Goal: Task Accomplishment & Management: Manage account settings

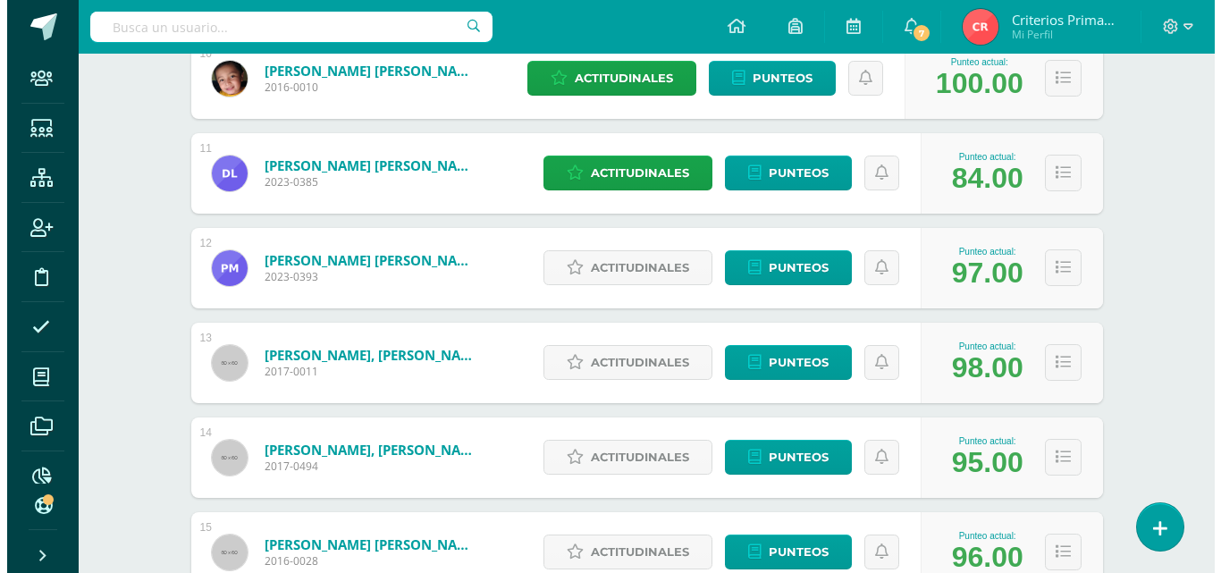
scroll to position [1204, 0]
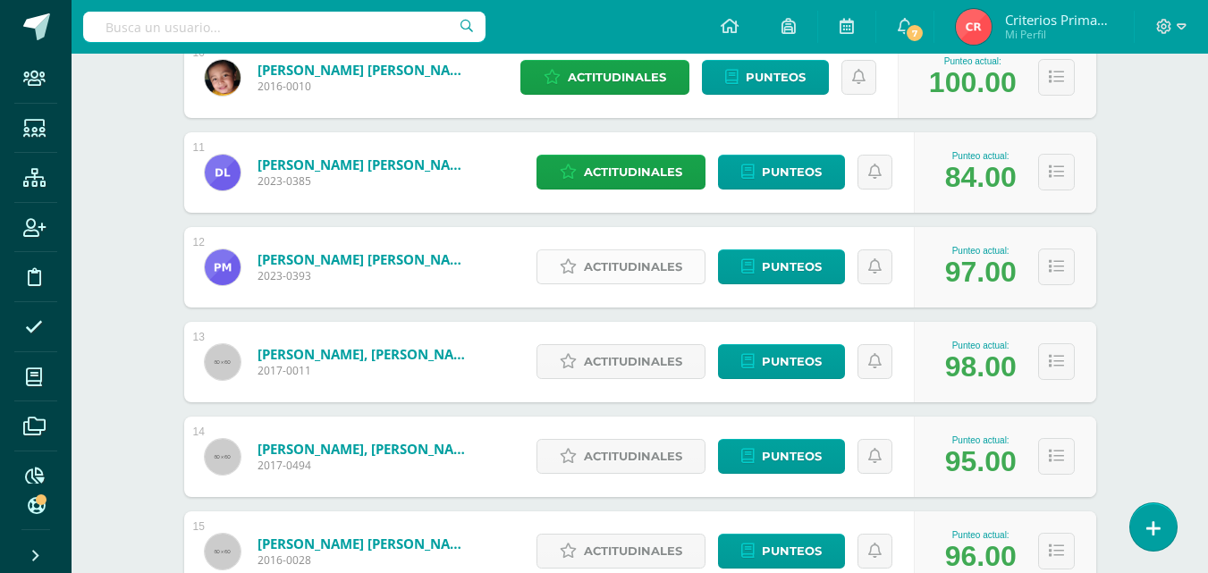
click at [627, 275] on span "Actitudinales" at bounding box center [633, 266] width 98 height 33
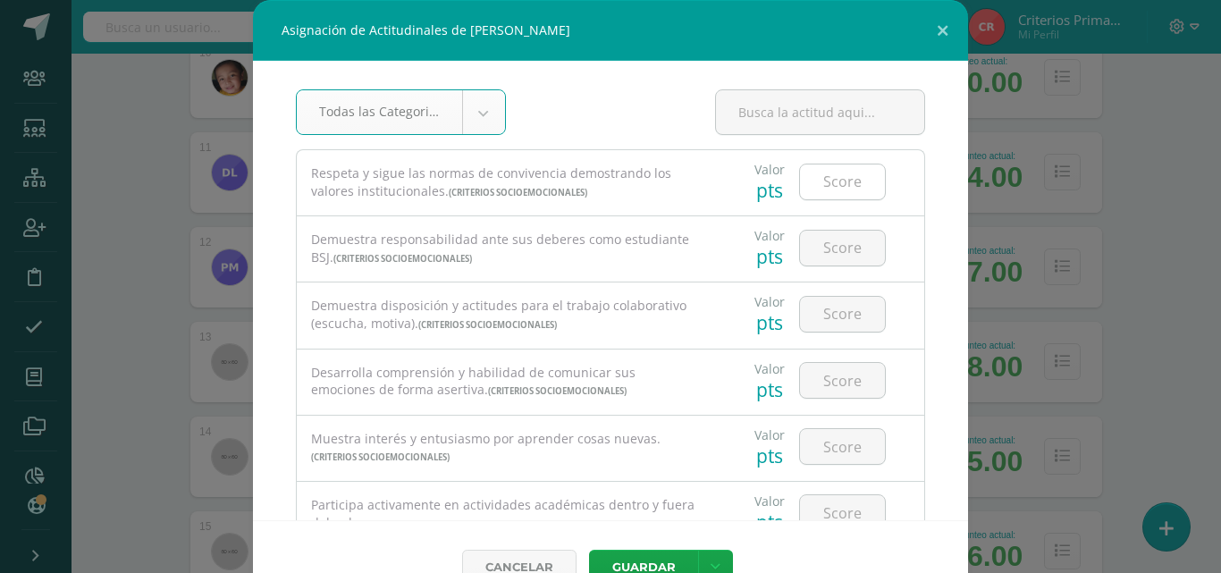
click at [831, 189] on input "number" at bounding box center [842, 182] width 85 height 35
type input "4"
click at [849, 254] on input "number" at bounding box center [842, 248] width 85 height 35
type input "4"
click at [826, 322] on input "number" at bounding box center [842, 314] width 85 height 35
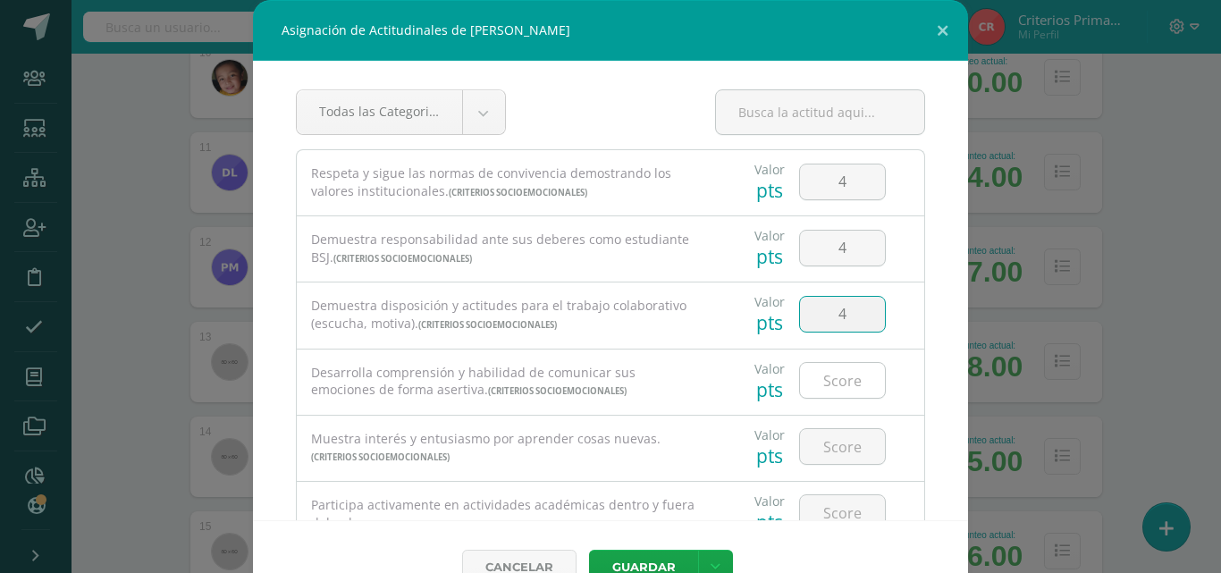
type input "4"
click at [835, 372] on input "number" at bounding box center [842, 380] width 85 height 35
type input "4"
click at [843, 445] on input "number" at bounding box center [842, 446] width 85 height 35
type input "4"
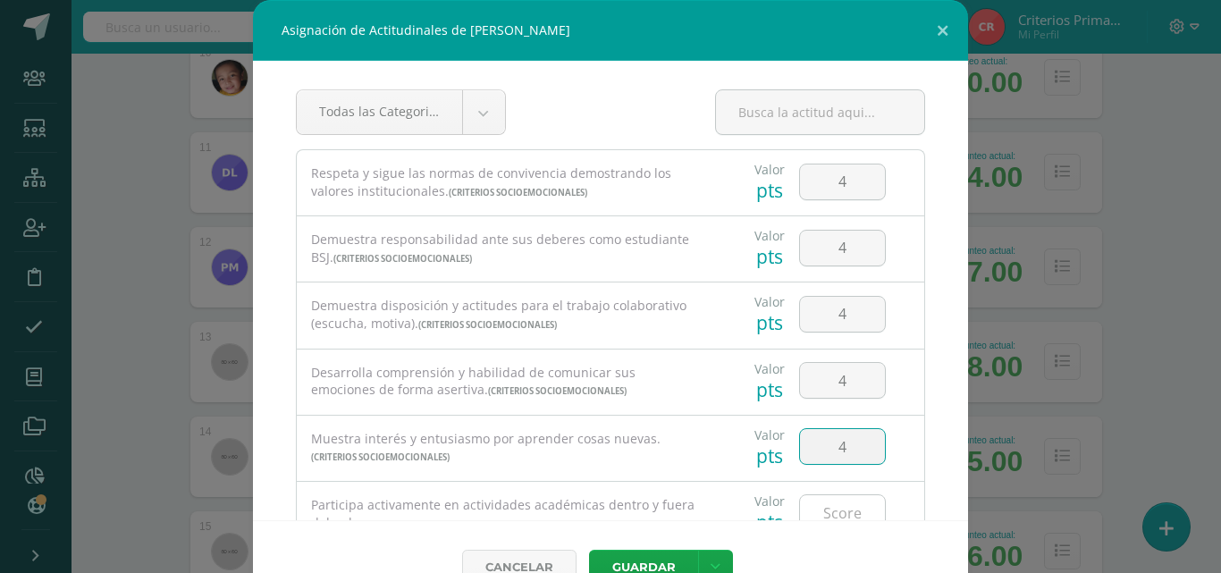
click at [814, 507] on input "number" at bounding box center [842, 512] width 85 height 35
type input "4"
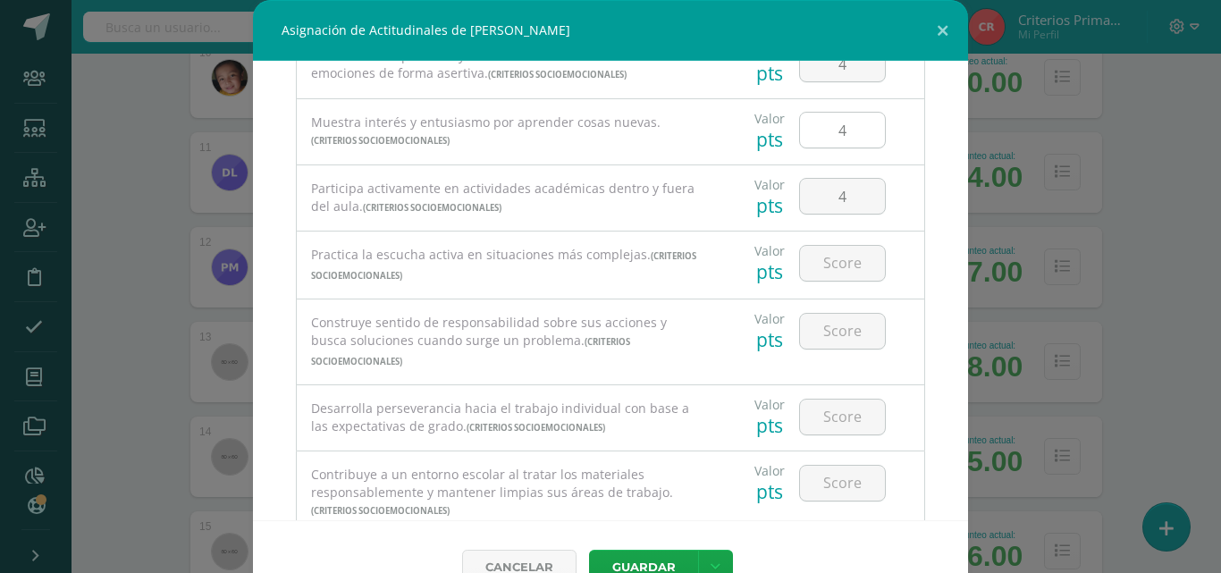
scroll to position [323, 0]
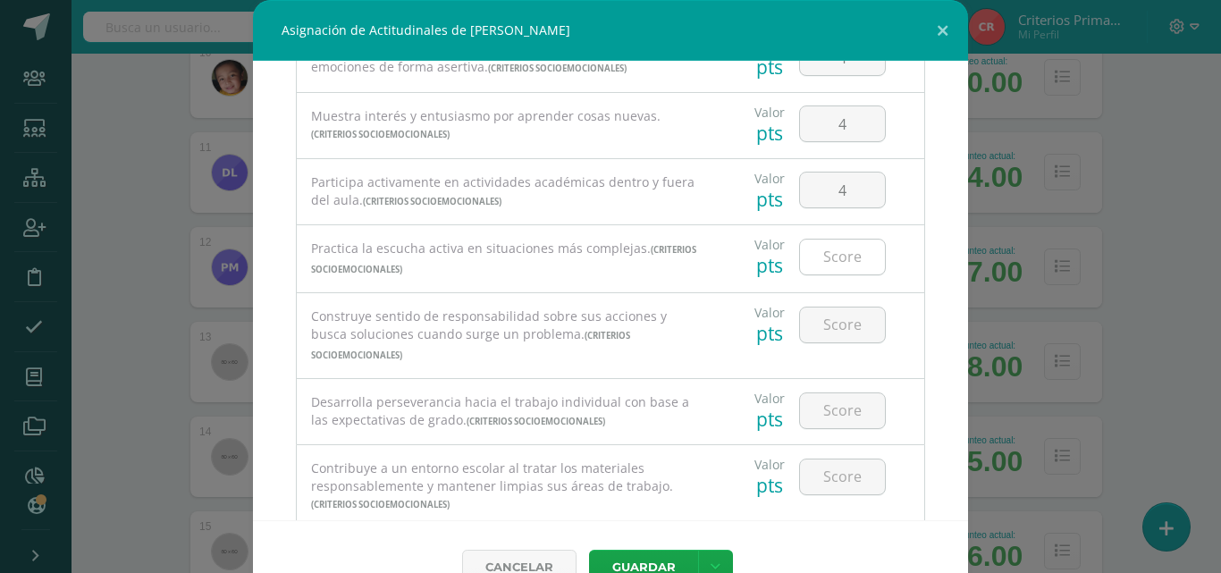
click at [812, 260] on input "number" at bounding box center [842, 257] width 85 height 35
type input "4"
click at [814, 335] on input "number" at bounding box center [842, 325] width 85 height 35
type input "4"
click at [830, 393] on input "number" at bounding box center [842, 410] width 85 height 35
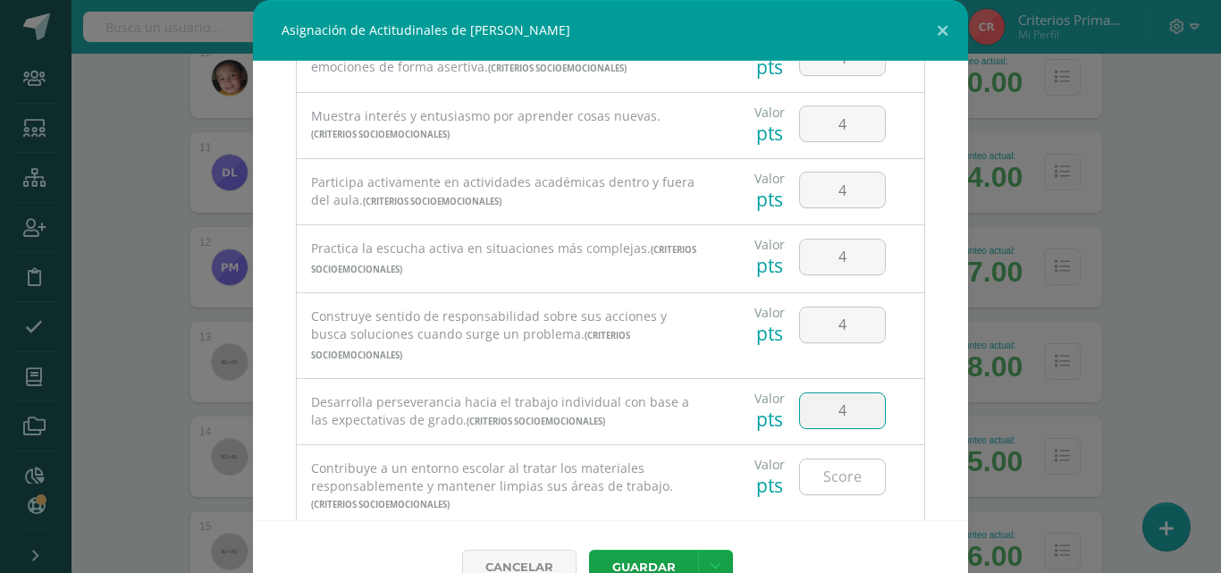
type input "4"
click at [844, 460] on input "number" at bounding box center [842, 477] width 85 height 35
type input "4"
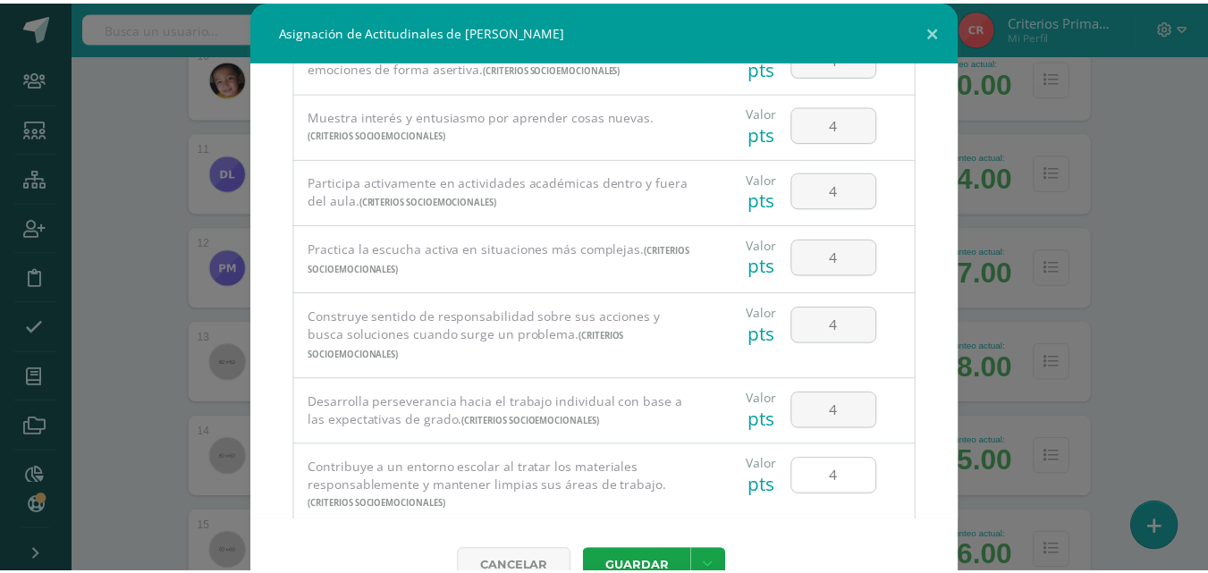
scroll to position [358, 0]
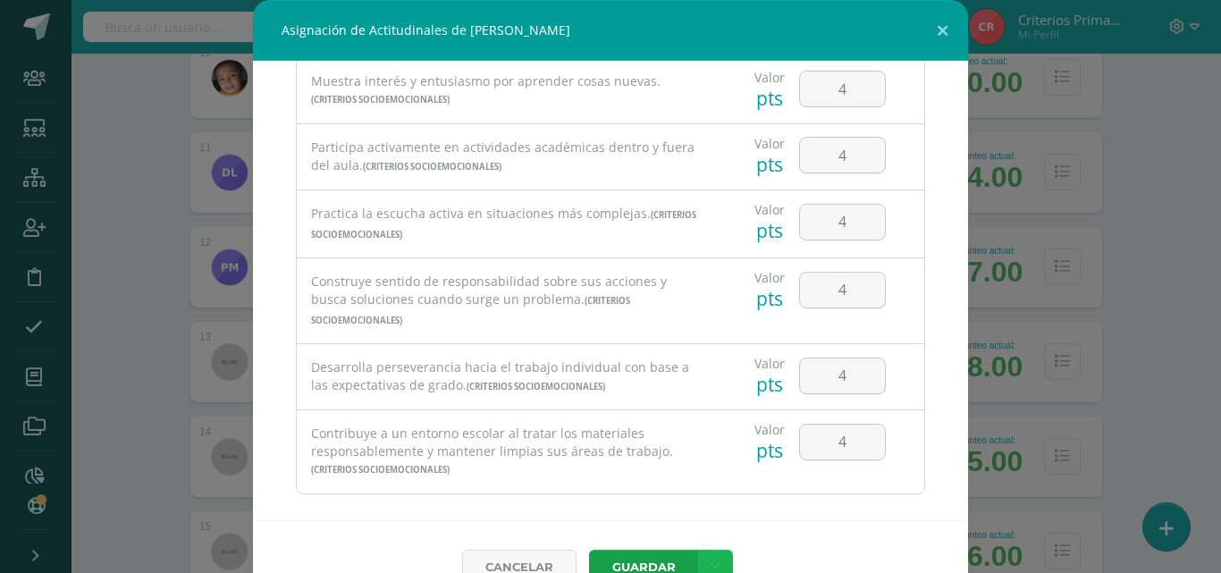
click at [711, 560] on icon at bounding box center [716, 567] width 10 height 15
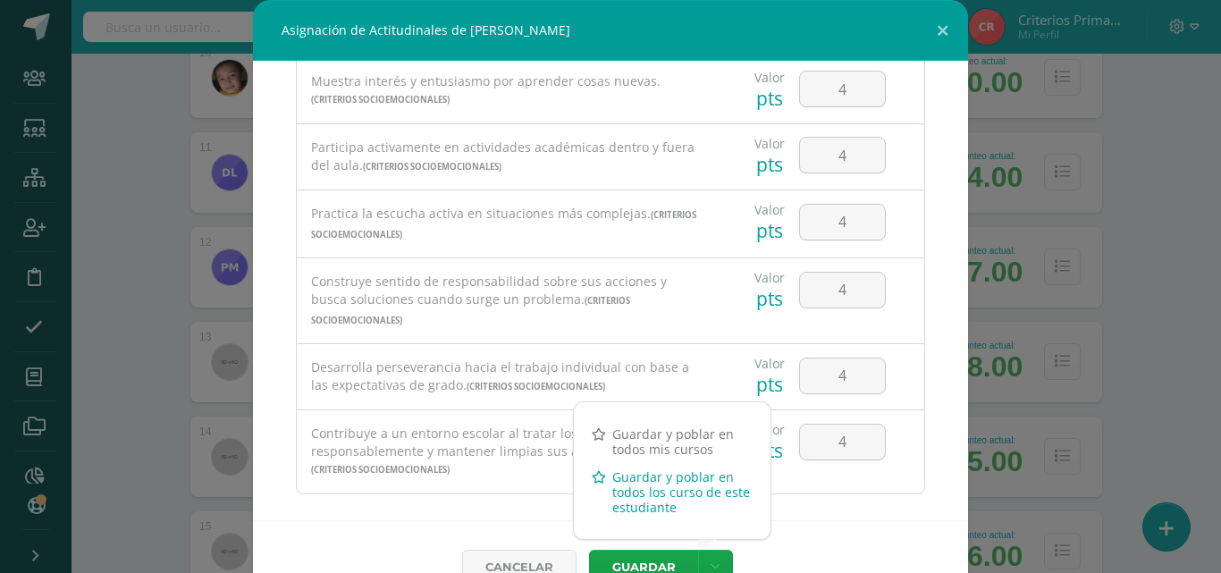
click at [629, 486] on link "Guardar y poblar en todos los curso de este estudiante" at bounding box center [672, 492] width 197 height 58
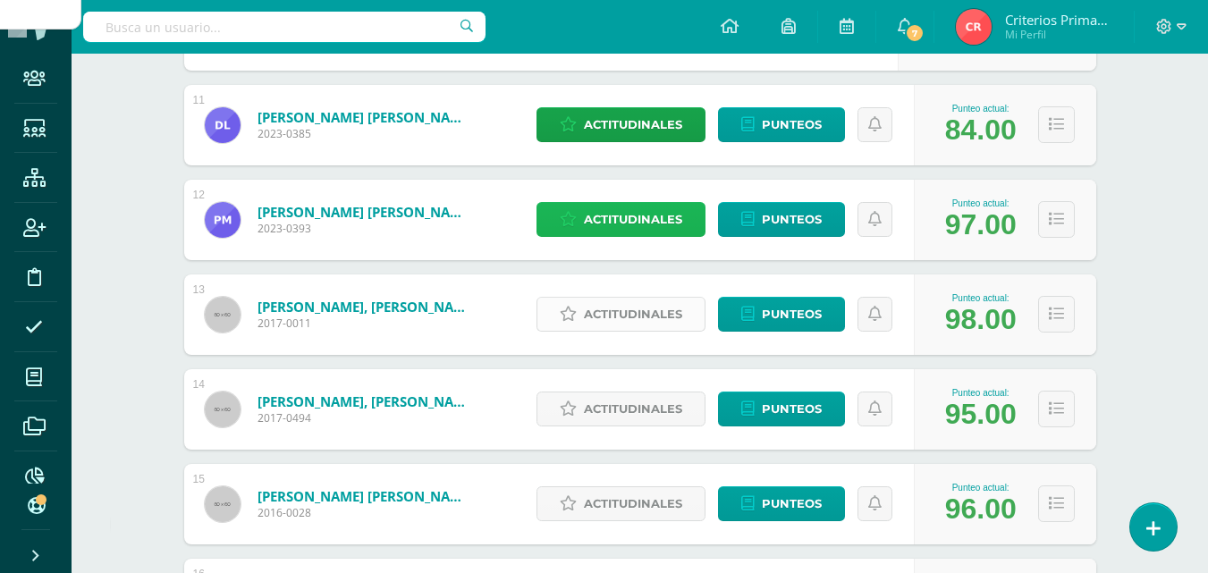
scroll to position [1250, 0]
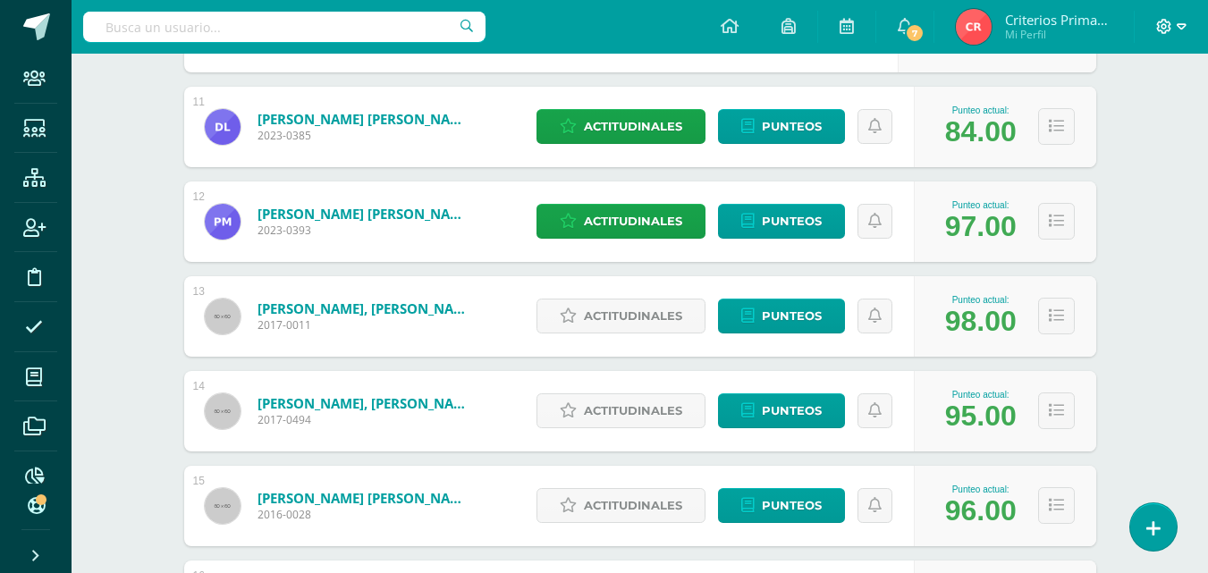
click at [1177, 22] on icon at bounding box center [1182, 27] width 10 height 16
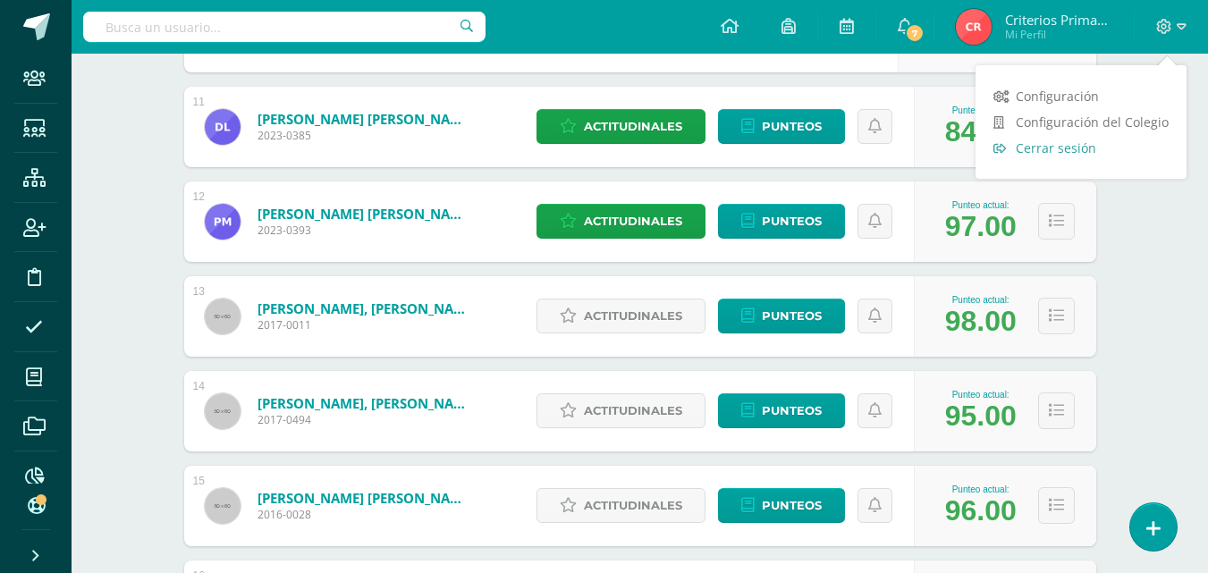
click at [1048, 149] on span "Cerrar sesión" at bounding box center [1056, 147] width 80 height 17
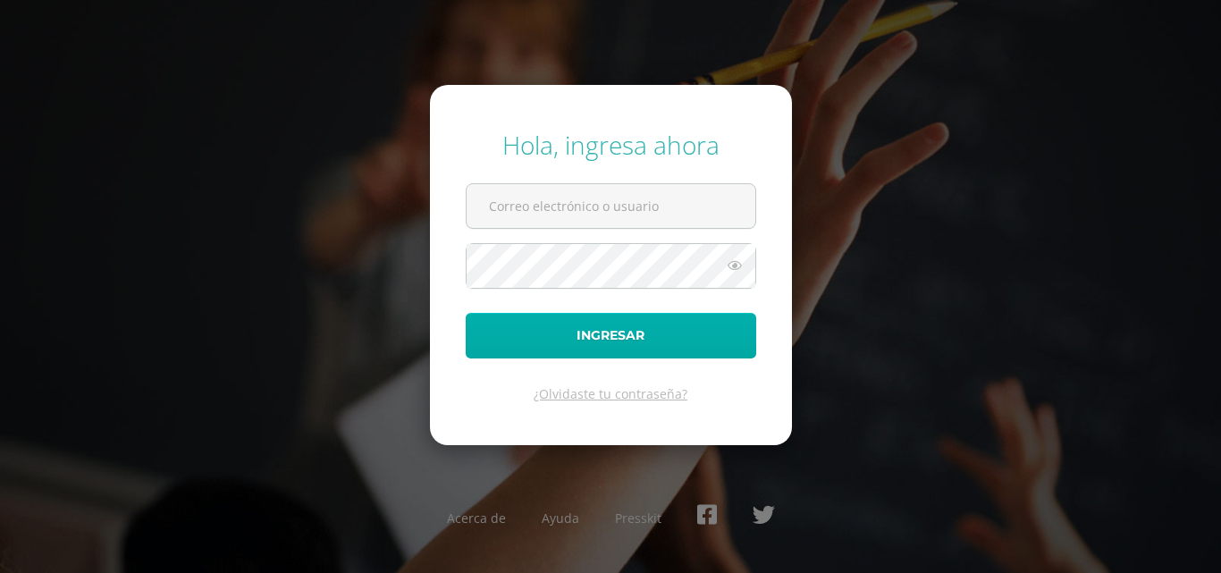
type input "[EMAIL_ADDRESS][DOMAIN_NAME]"
click at [650, 329] on button "Ingresar" at bounding box center [611, 336] width 291 height 46
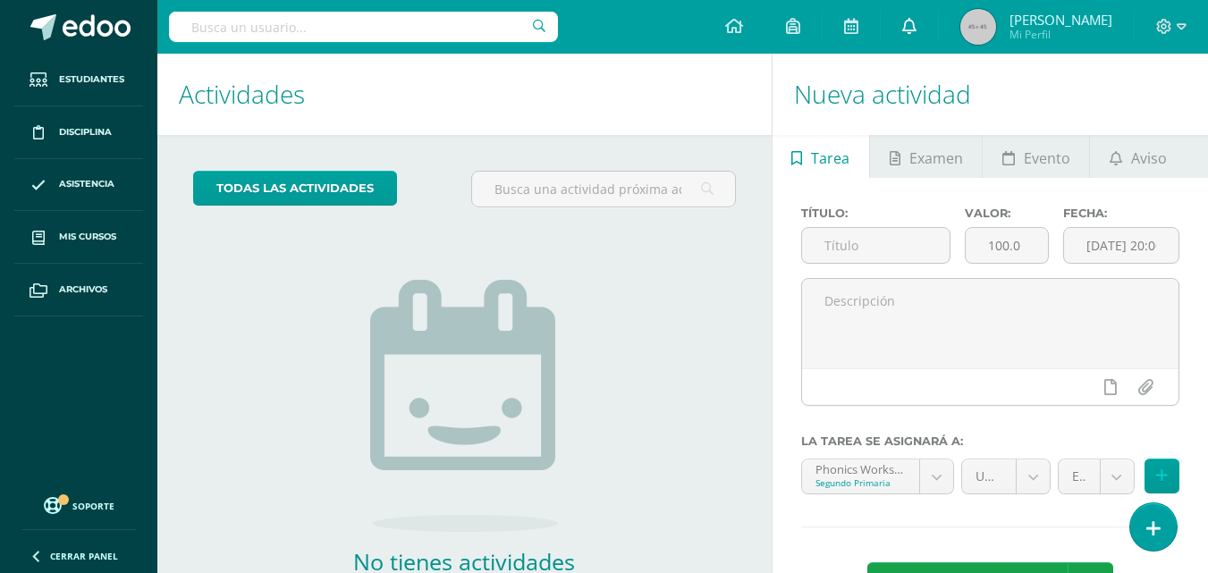
click at [916, 31] on icon at bounding box center [909, 26] width 14 height 16
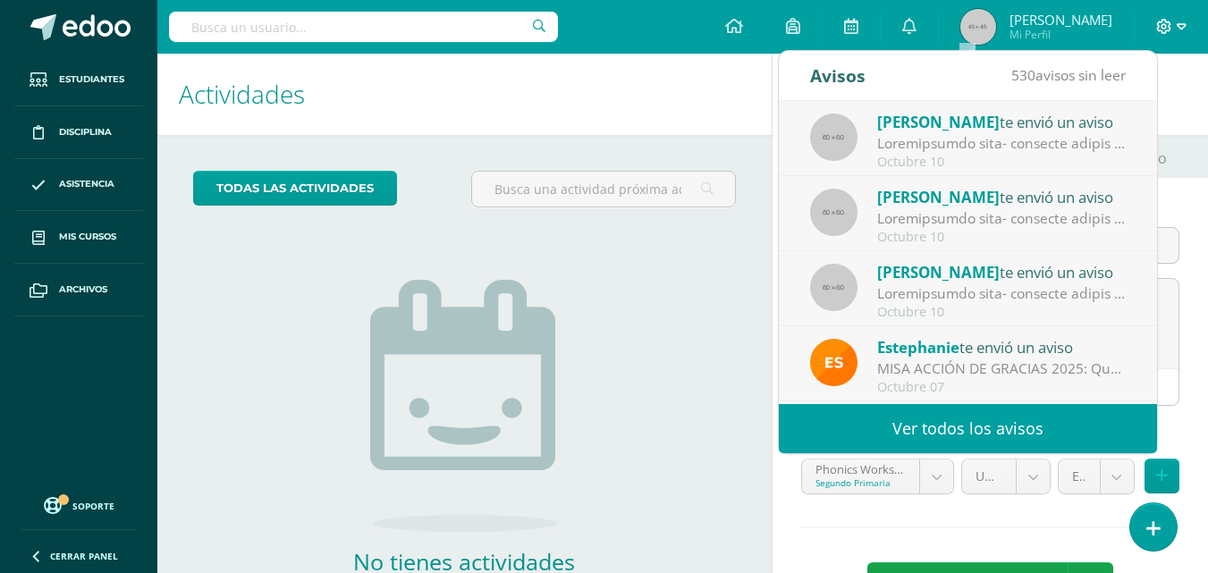
click at [1161, 26] on icon at bounding box center [1164, 27] width 16 height 16
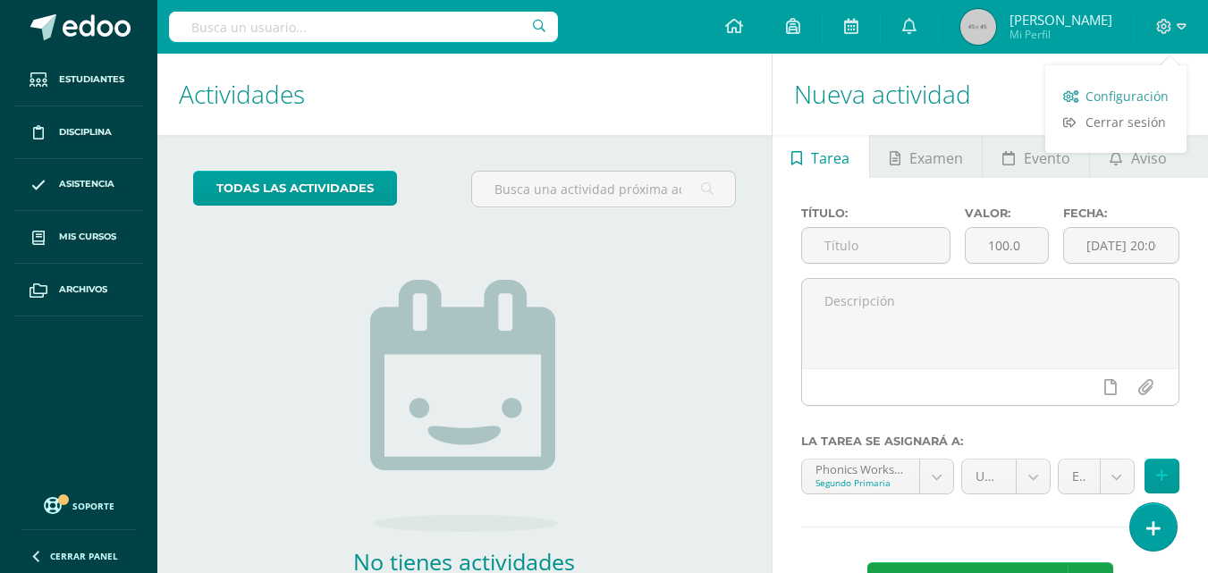
click at [1128, 96] on span "Configuración" at bounding box center [1126, 96] width 83 height 17
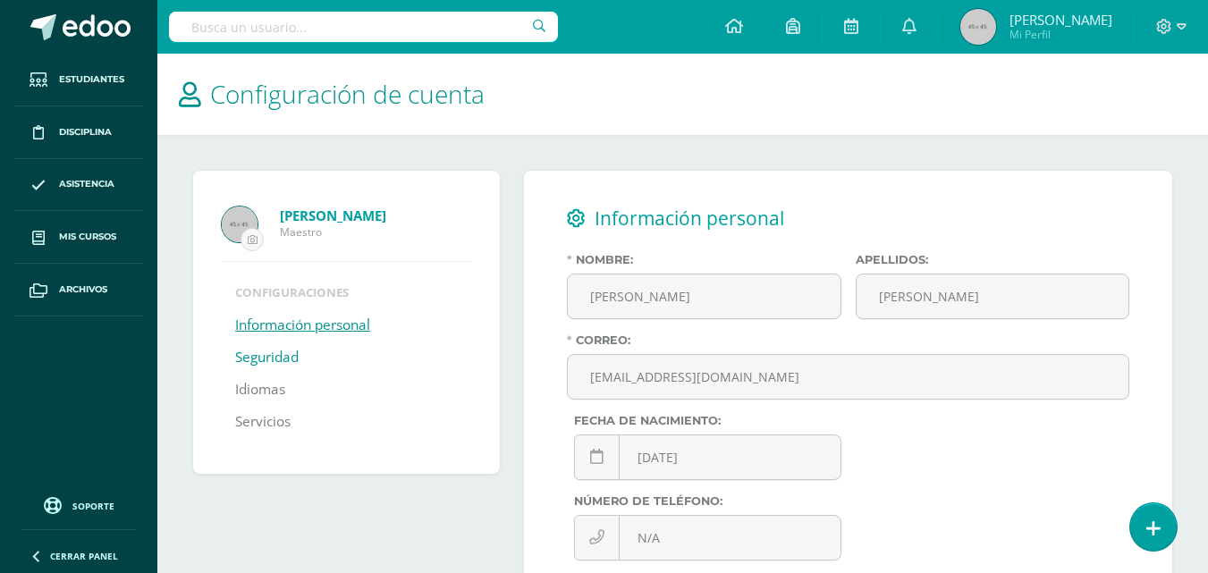
click at [264, 353] on link "Seguridad" at bounding box center [266, 358] width 63 height 32
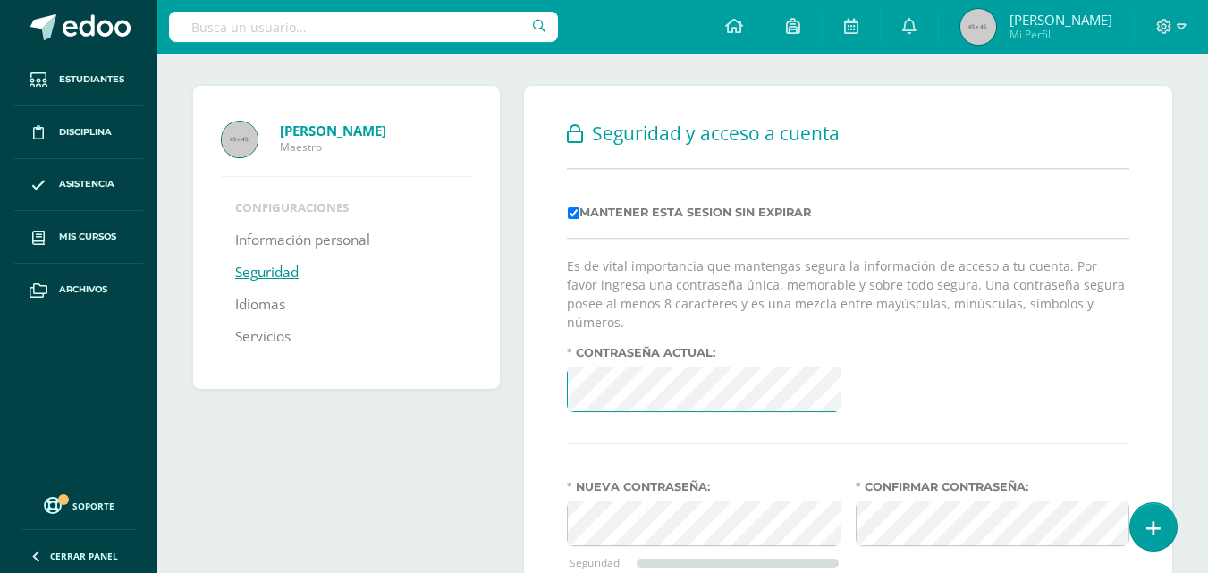
scroll to position [215, 0]
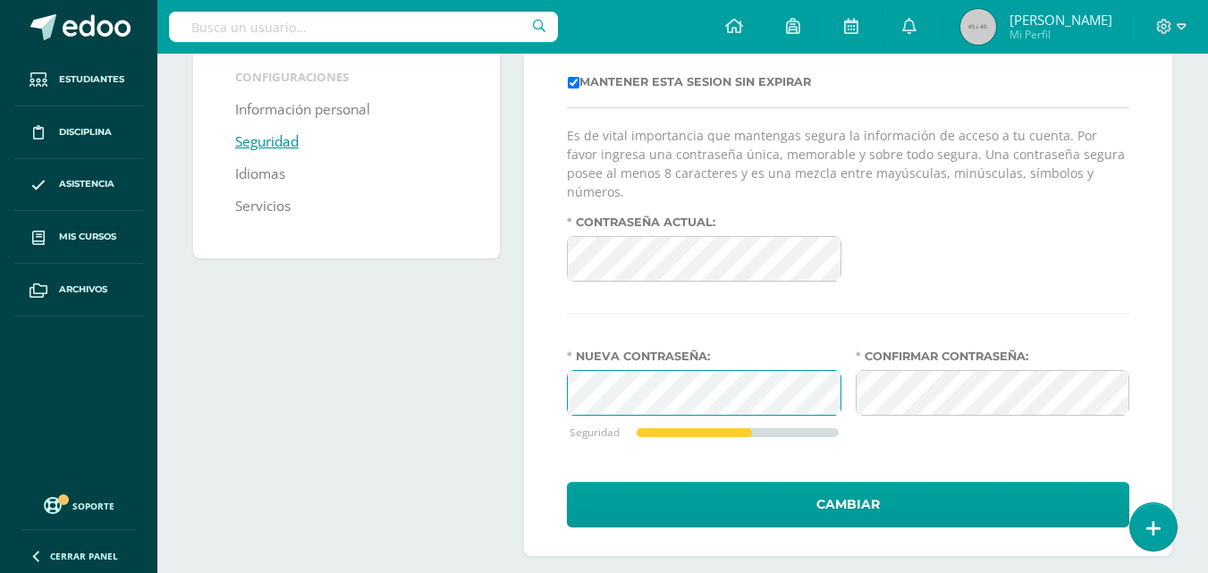
click at [557, 363] on div "Seguridad y acceso a cuenta Mantener esta sesion sin expirar Es de vital import…" at bounding box center [848, 255] width 648 height 601
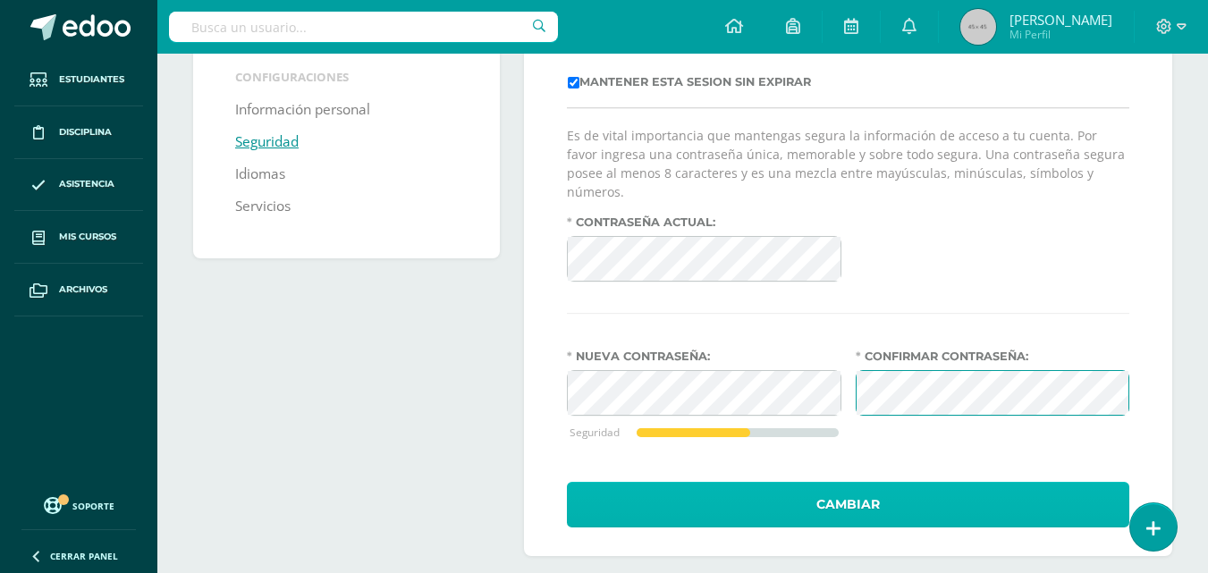
click at [840, 483] on button "Cambiar" at bounding box center [848, 505] width 562 height 46
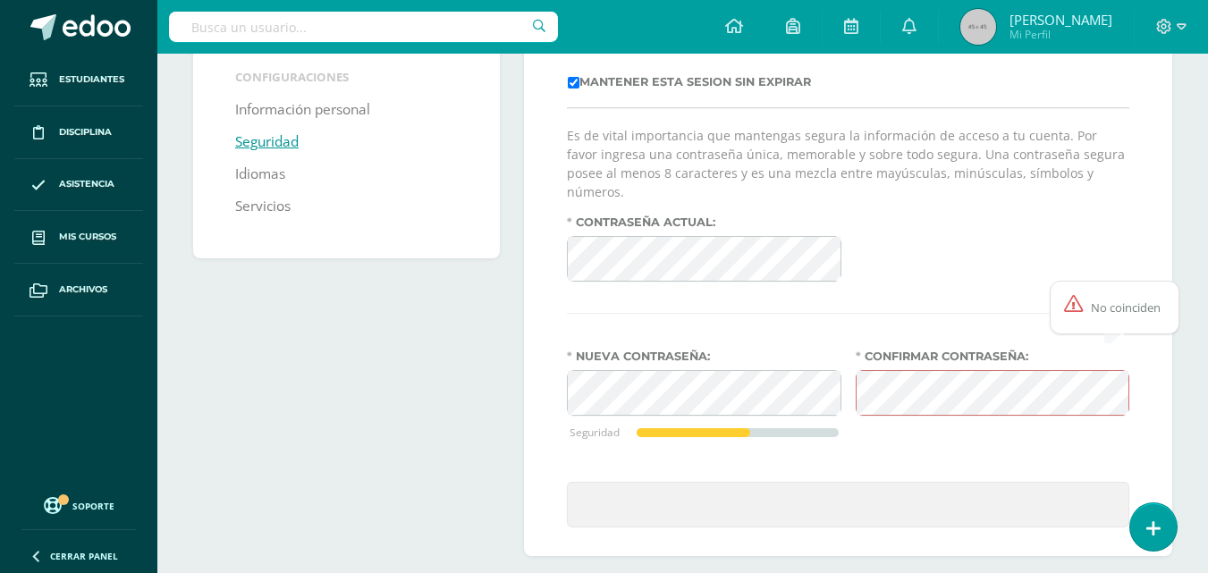
click at [804, 378] on div "Nueva contraseña: Seguridad Confirmar contraseña:" at bounding box center [848, 407] width 577 height 115
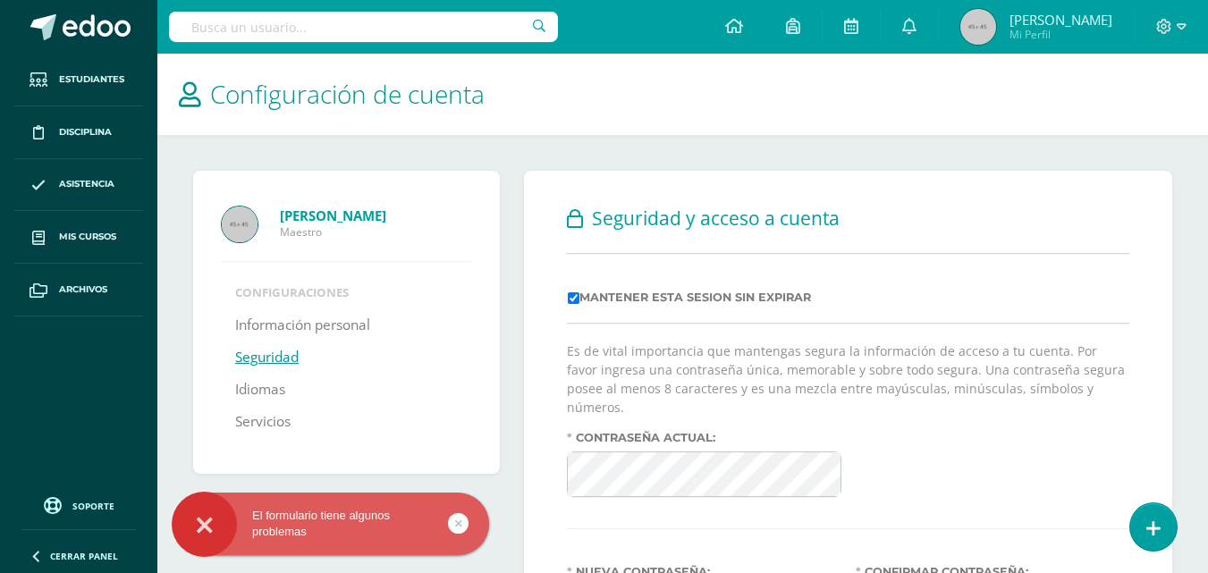
click at [719, 376] on p "Es de vital importancia que mantengas segura la información de acceso a tu cuen…" at bounding box center [848, 379] width 562 height 75
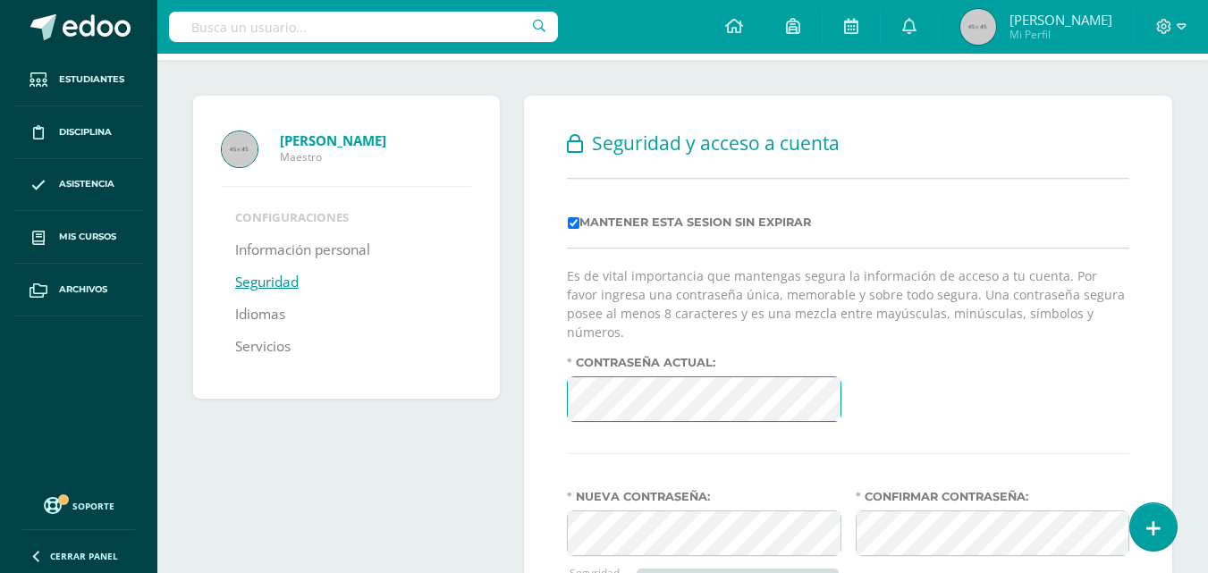
scroll to position [215, 0]
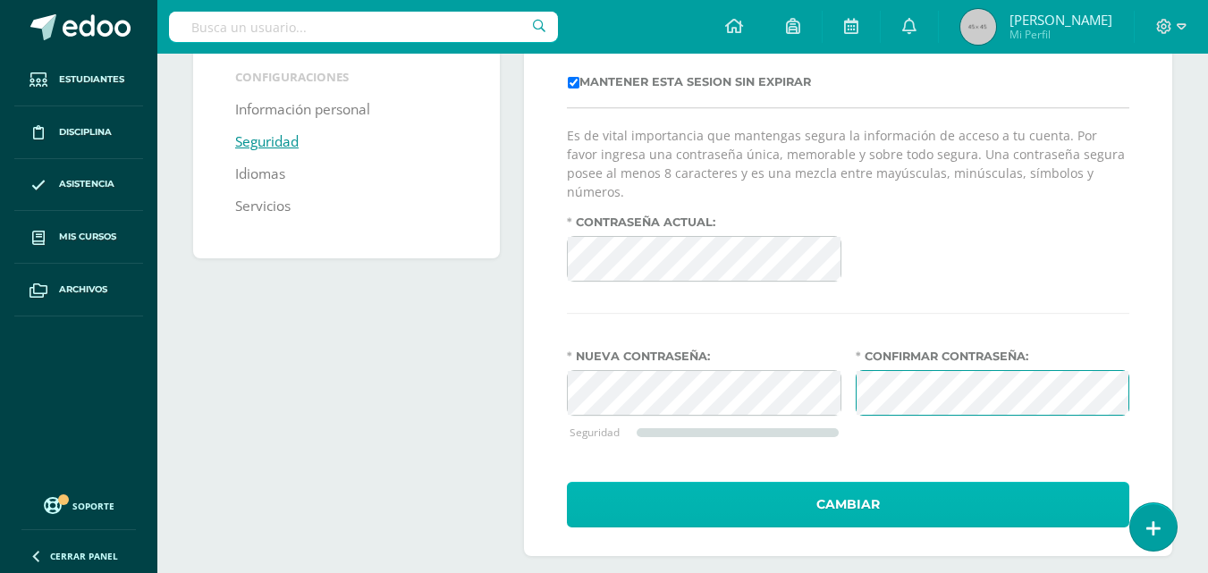
click at [859, 491] on button "Cambiar" at bounding box center [848, 505] width 562 height 46
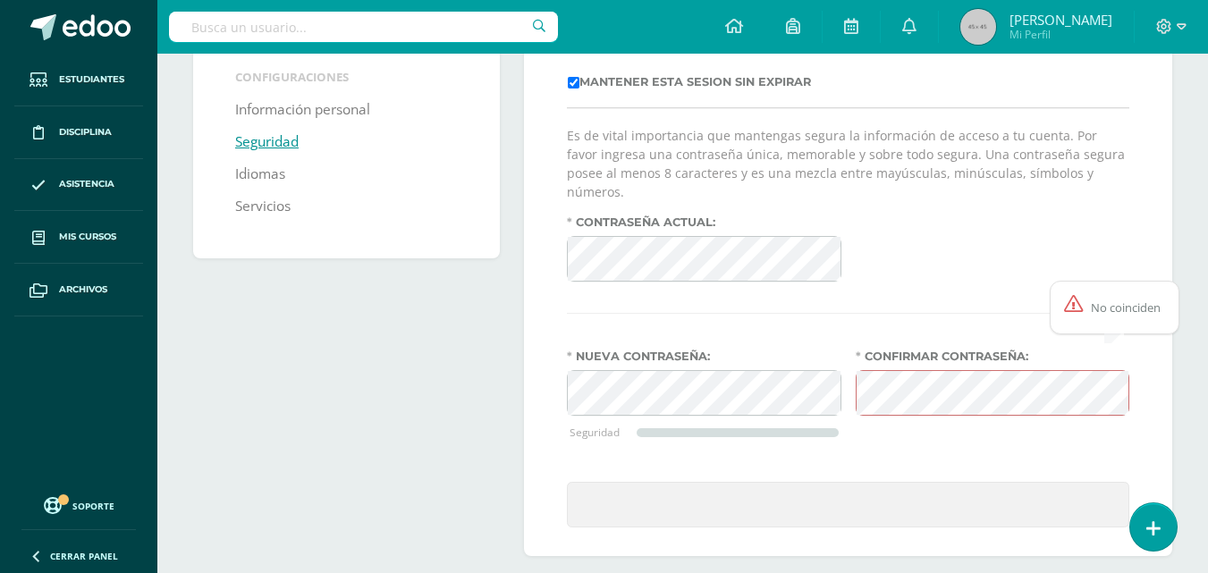
click at [807, 380] on div "Nueva contraseña: Seguridad Confirmar contraseña:" at bounding box center [848, 407] width 577 height 115
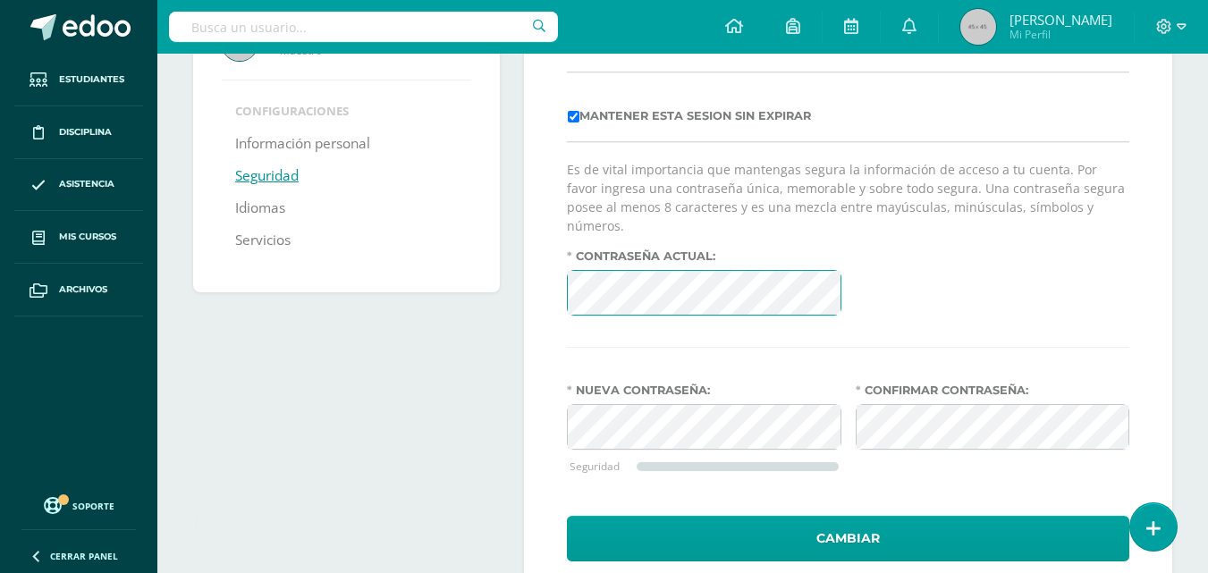
scroll to position [182, 0]
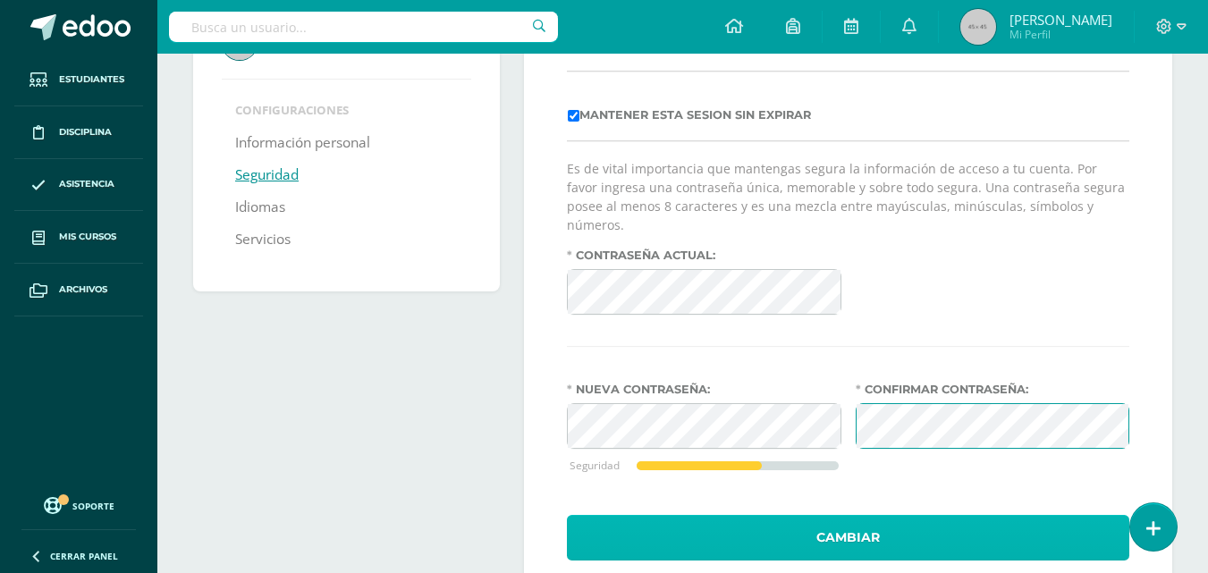
click at [869, 520] on button "Cambiar" at bounding box center [848, 538] width 562 height 46
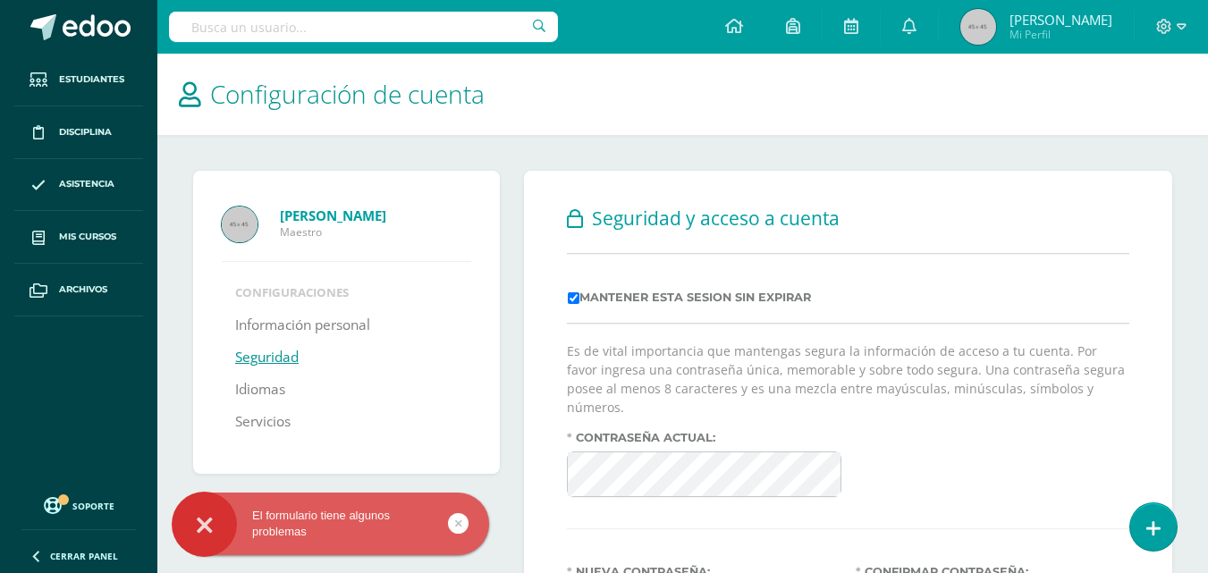
click at [458, 452] on div "[PERSON_NAME] Maestro Configuraciones Información personal Seguridad Idiomas Se…" at bounding box center [682, 471] width 993 height 601
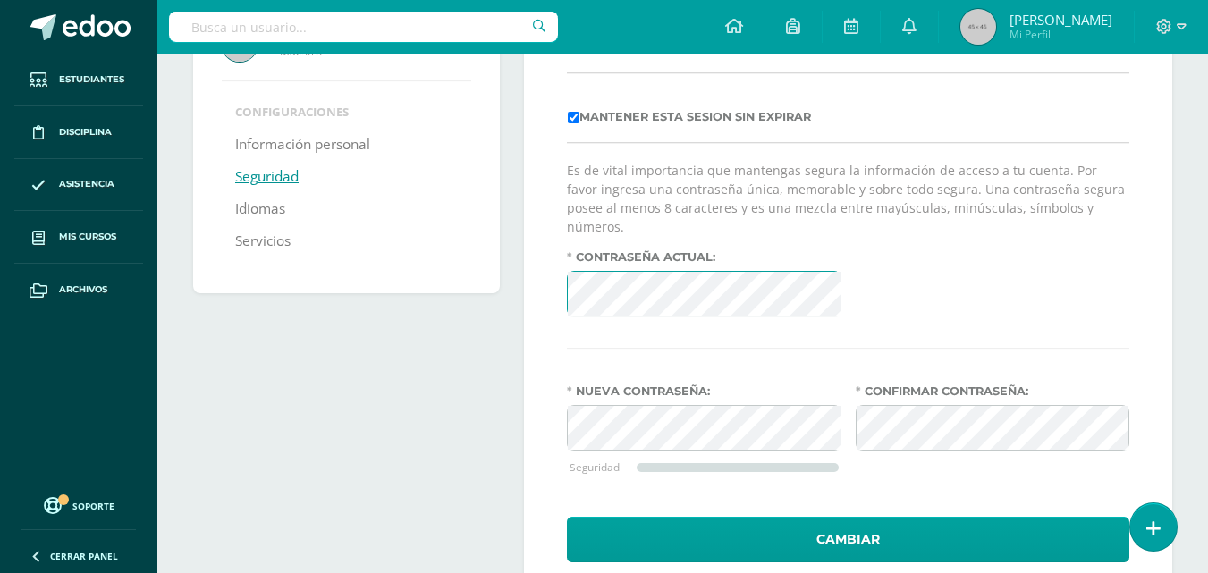
scroll to position [215, 0]
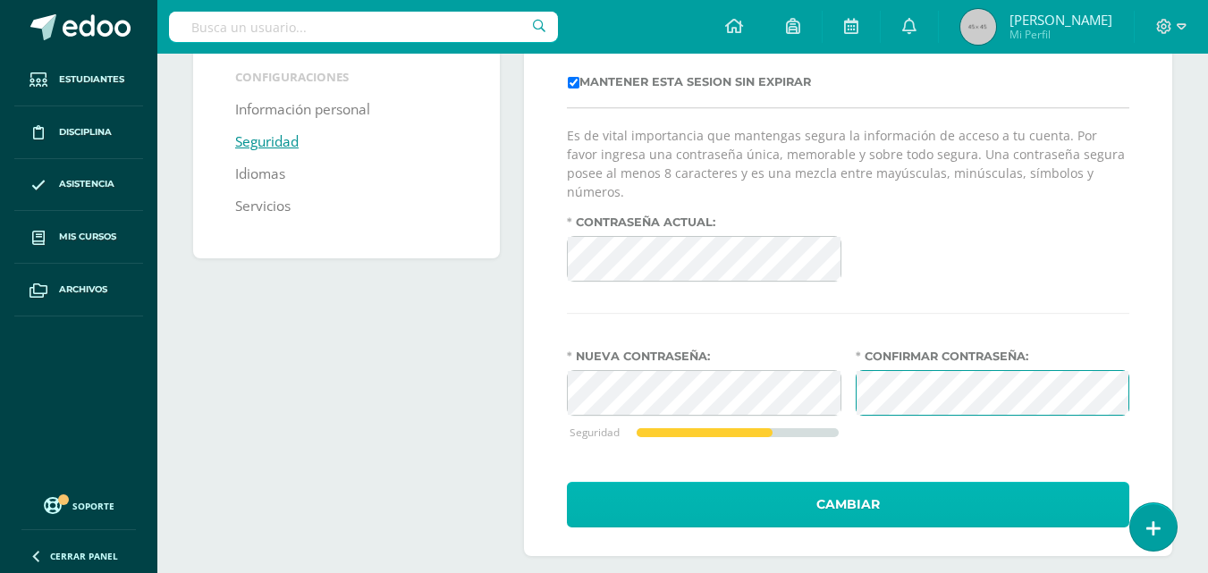
click at [898, 482] on button "Cambiar" at bounding box center [848, 505] width 562 height 46
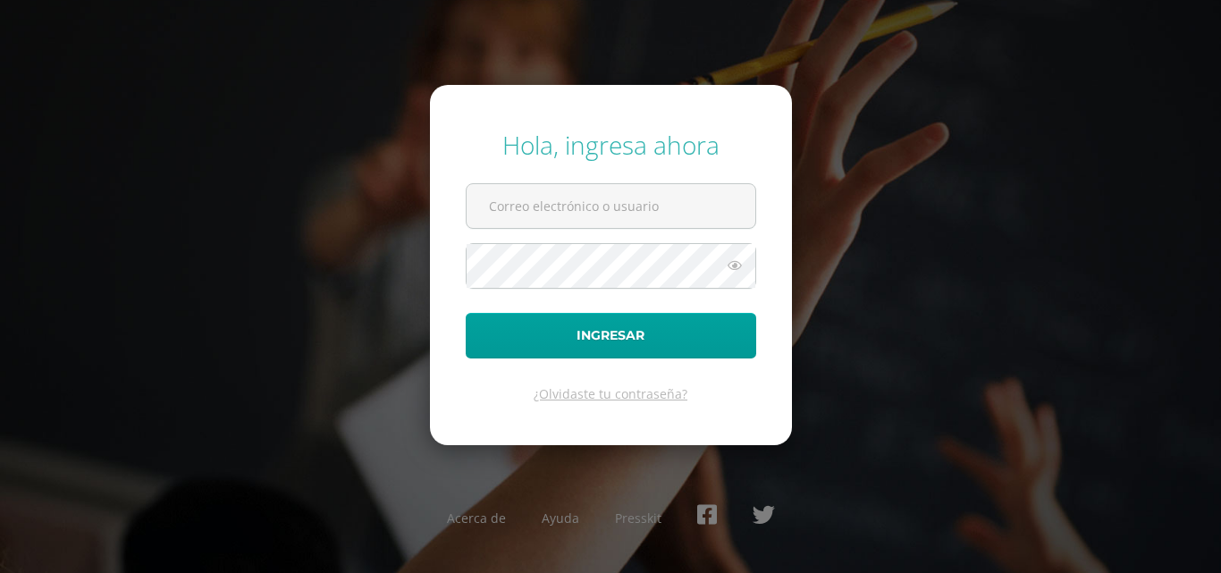
type input "[EMAIL_ADDRESS][DOMAIN_NAME]"
click at [415, 258] on div "Hola, ingresa ahora [EMAIL_ADDRESS][DOMAIN_NAME] Ingresar ¿Olvidaste tu contras…" at bounding box center [610, 286] width 1153 height 345
click at [739, 266] on icon at bounding box center [734, 265] width 23 height 21
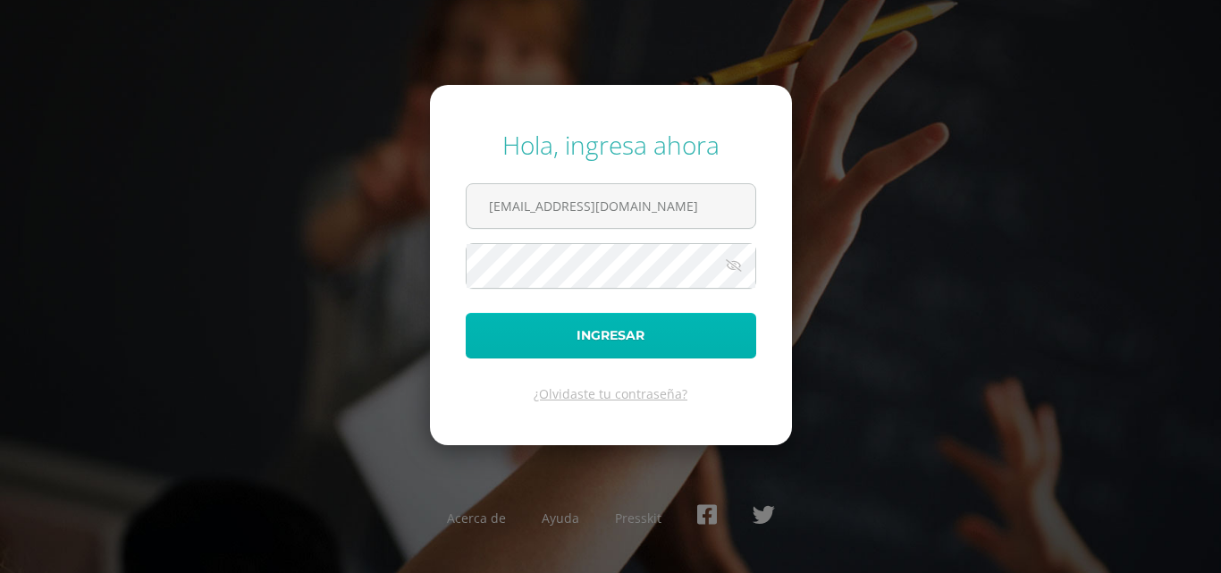
click at [578, 326] on button "Ingresar" at bounding box center [611, 336] width 291 height 46
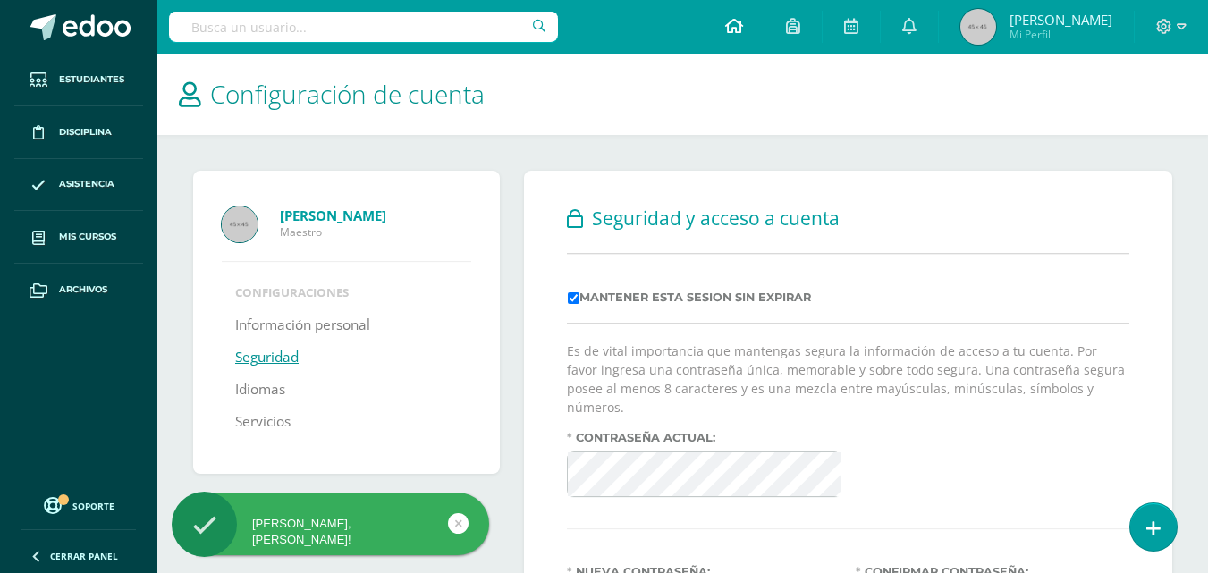
click at [743, 21] on icon at bounding box center [734, 26] width 18 height 16
